Goal: Navigation & Orientation: Find specific page/section

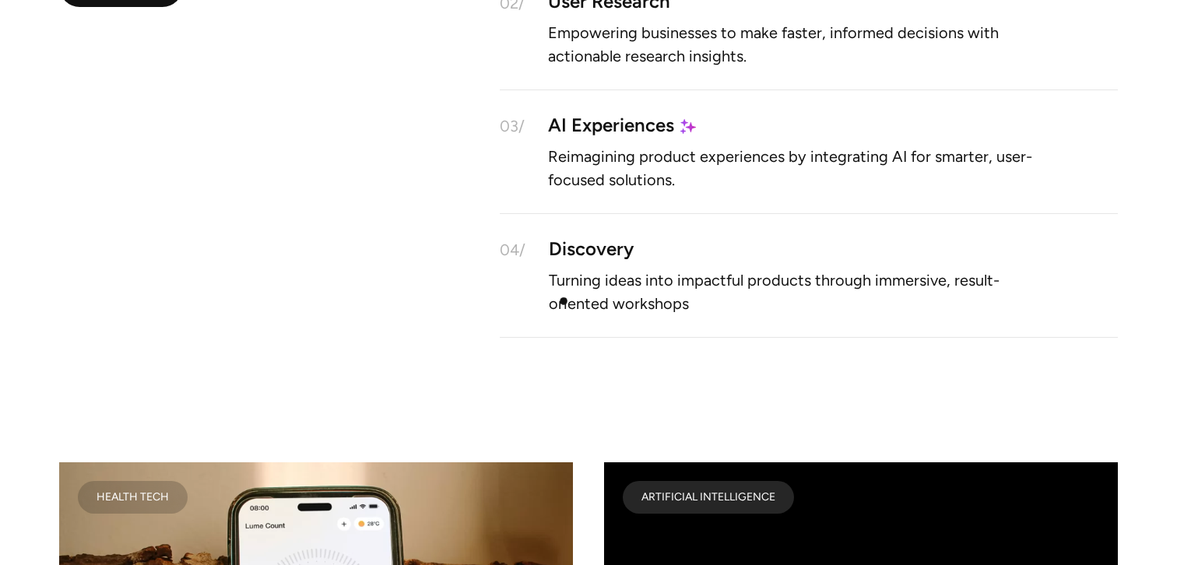
scroll to position [1722, 0]
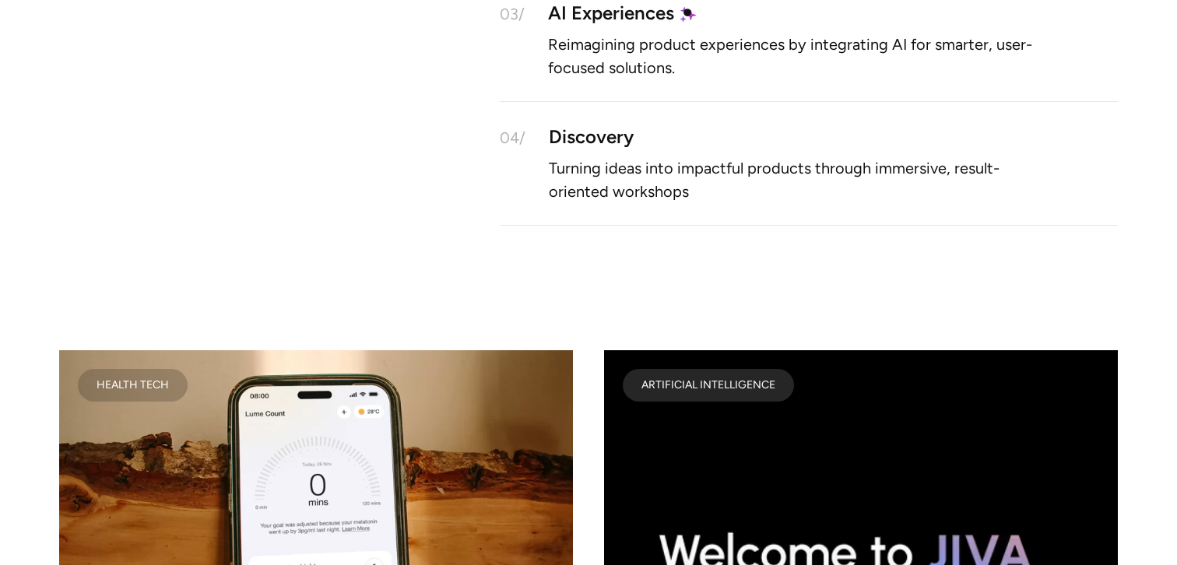
click at [687, 12] on img at bounding box center [688, 14] width 16 height 16
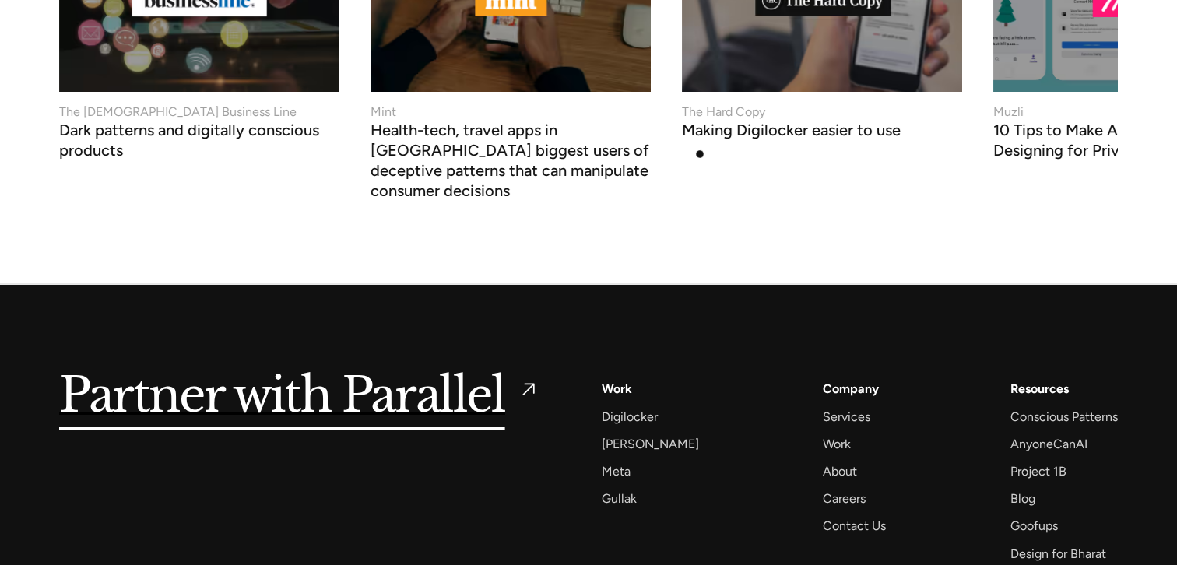
scroll to position [6020, 0]
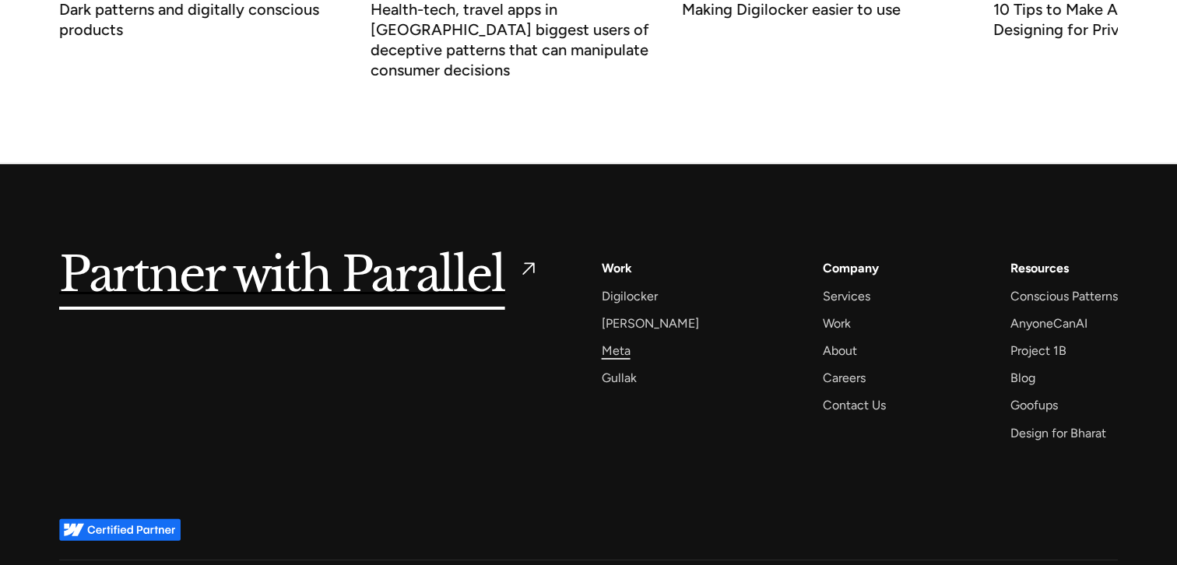
click at [629, 340] on div "Meta" at bounding box center [616, 350] width 29 height 21
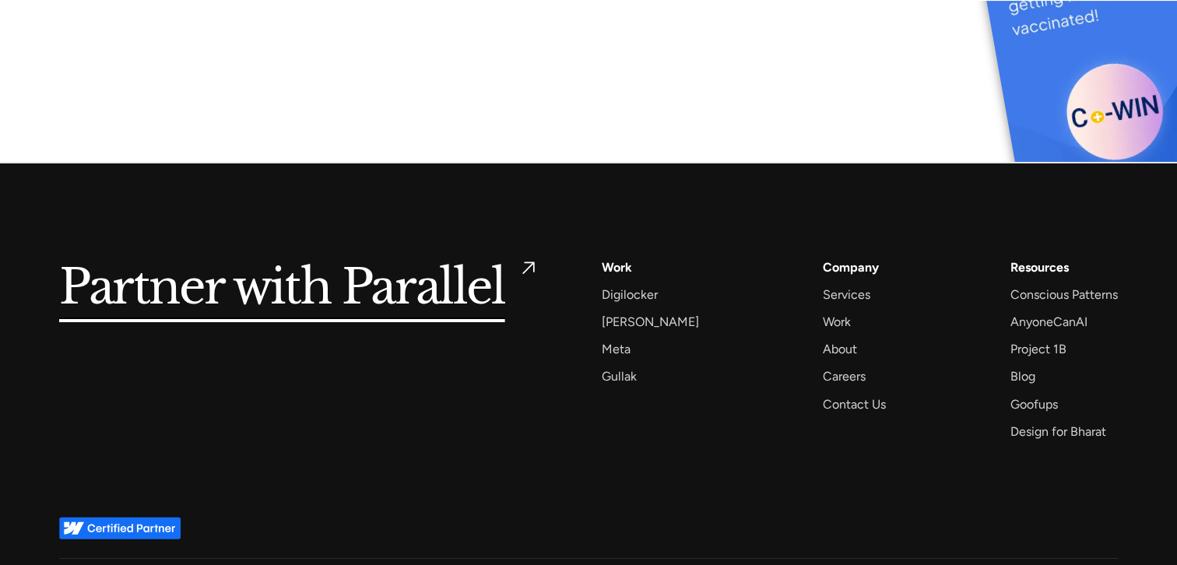
scroll to position [8338, 0]
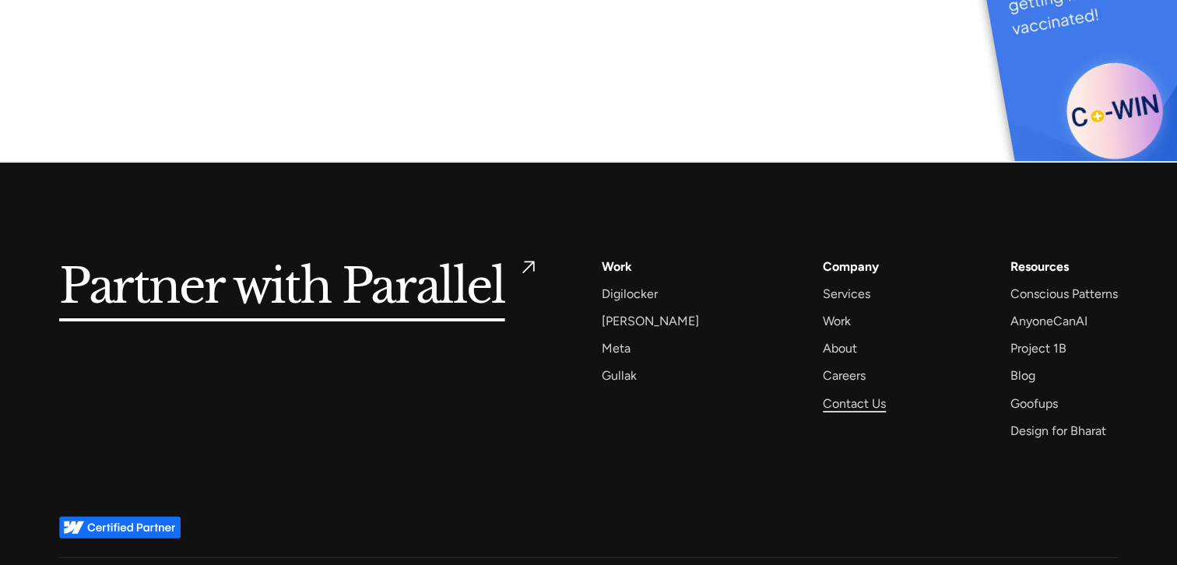
click at [847, 393] on div "Contact Us" at bounding box center [854, 403] width 63 height 21
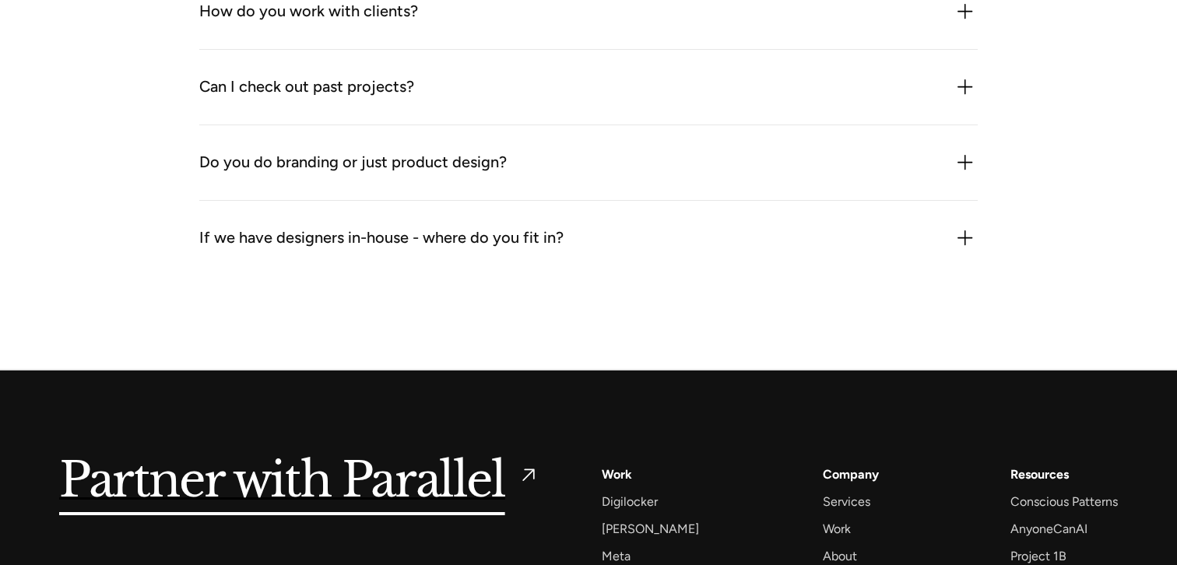
scroll to position [2104, 0]
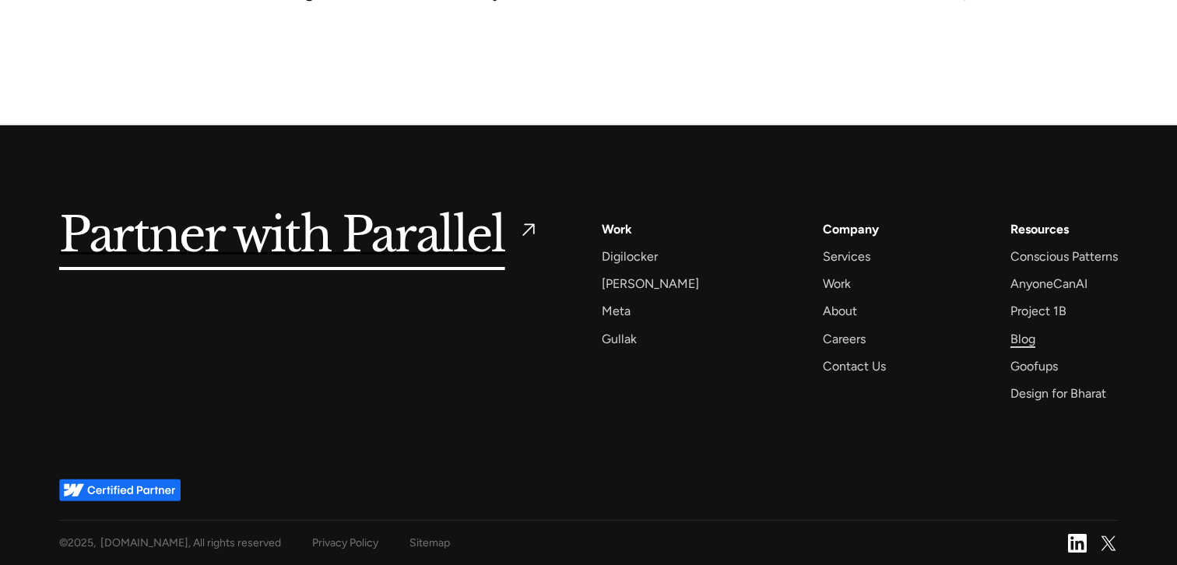
click at [1025, 343] on div "Blog" at bounding box center [1022, 339] width 25 height 21
